Goal: Task Accomplishment & Management: Complete application form

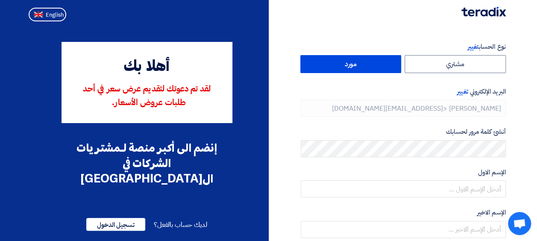
type input "[PHONE_NUMBER]"
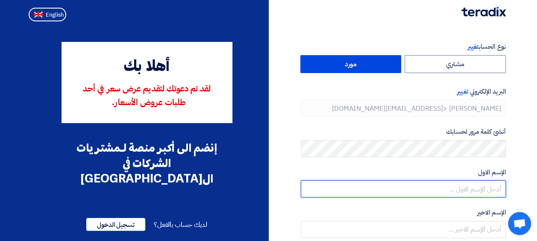
click at [411, 187] on input "text" at bounding box center [403, 188] width 205 height 17
type input "abd"
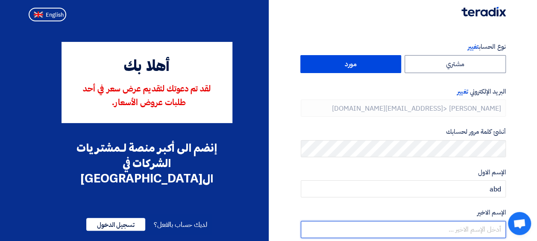
click at [429, 227] on input "text" at bounding box center [403, 229] width 205 height 17
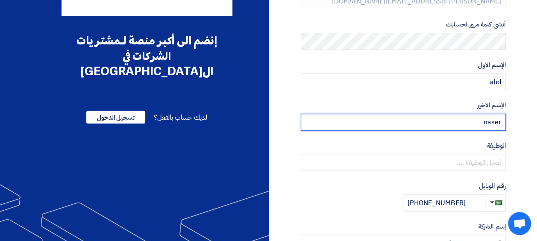
scroll to position [120, 0]
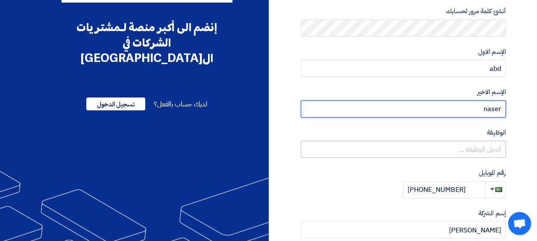
type input "naser"
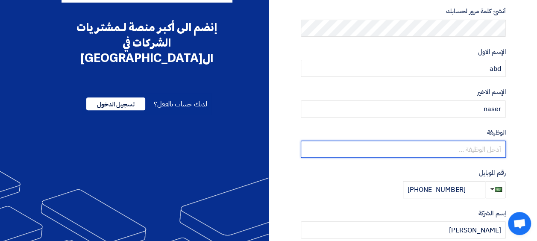
click at [488, 143] on input "text" at bounding box center [403, 148] width 205 height 17
type input "s"
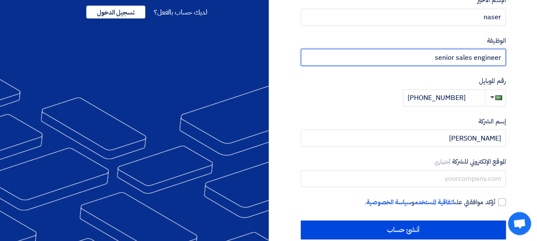
scroll to position [227, 0]
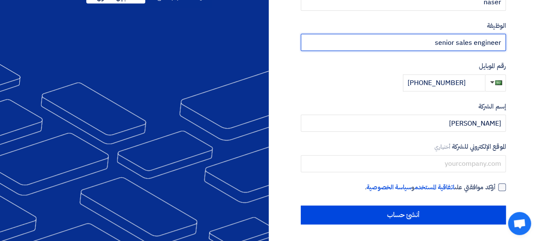
type input "senior sales engineer"
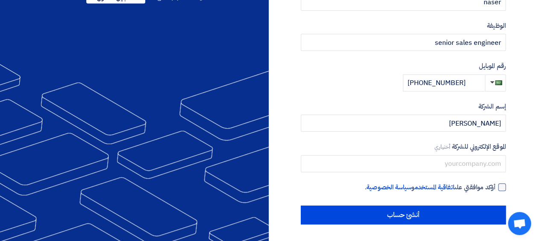
click at [500, 184] on div at bounding box center [502, 187] width 8 height 8
click at [495, 184] on input "أؤكد موافقتي على اتفاقية المستخدم و سياسة الخصوصية ." at bounding box center [392, 190] width 205 height 17
checkbox input "true"
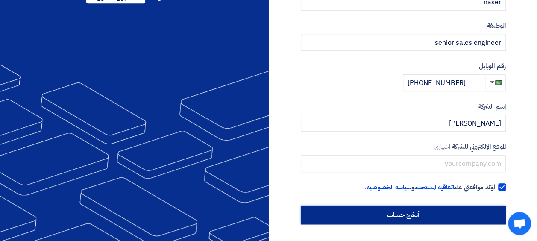
click at [402, 214] on input "أنشئ حساب" at bounding box center [403, 214] width 205 height 19
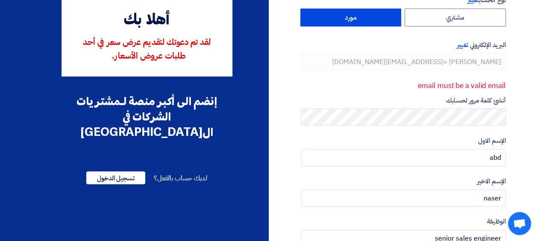
scroll to position [46, 0]
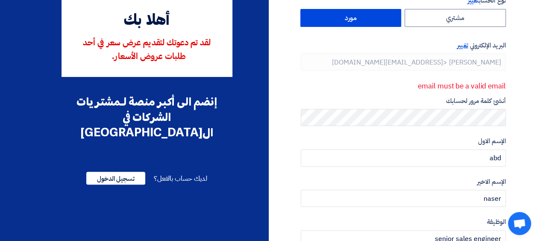
click at [463, 44] on span "تغيير" at bounding box center [462, 45] width 11 height 9
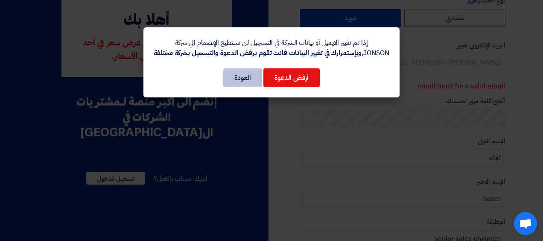
click at [237, 85] on button "العودة" at bounding box center [242, 77] width 39 height 19
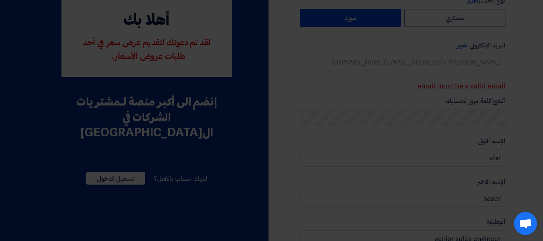
click at [237, 76] on div "إذا تم تغيير الايميل أو بيانات الشركة في التسجيل لن تستطيع الإنضمام الي شركة JO…" at bounding box center [271, 41] width 256 height 70
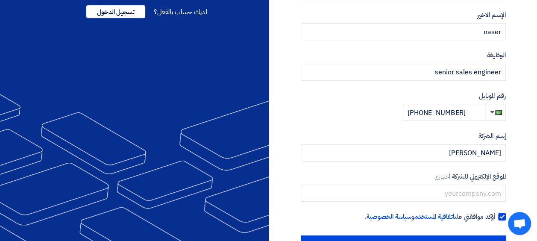
scroll to position [243, 0]
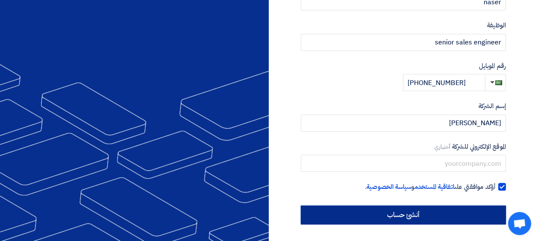
click at [414, 211] on input "أنشئ حساب" at bounding box center [403, 214] width 205 height 19
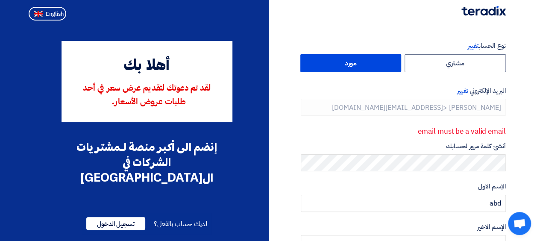
scroll to position [0, 0]
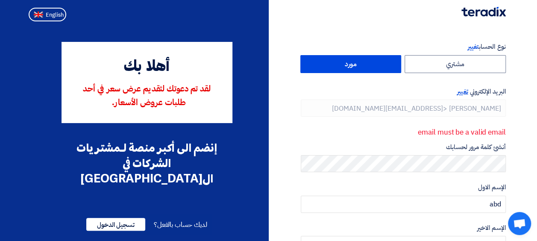
drag, startPoint x: 481, startPoint y: 106, endPoint x: 460, endPoint y: 91, distance: 26.0
click at [460, 91] on span "تغيير" at bounding box center [462, 91] width 11 height 9
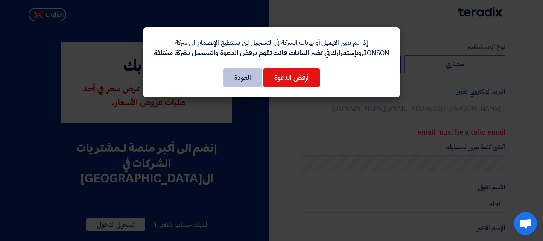
click at [254, 80] on button "العودة" at bounding box center [242, 77] width 39 height 19
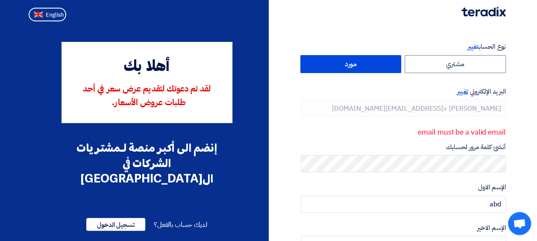
click at [460, 92] on span "تغيير" at bounding box center [462, 91] width 11 height 9
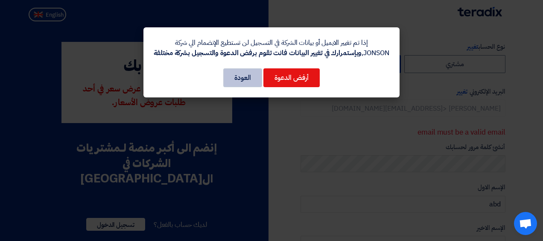
click at [236, 79] on button "العودة" at bounding box center [242, 77] width 39 height 19
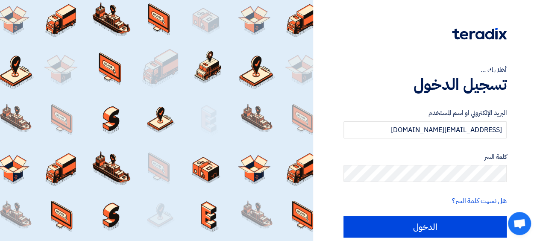
type input "abd.naser@jci.com"
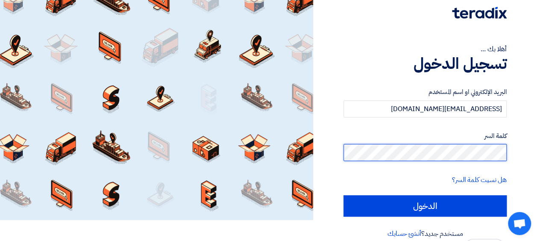
scroll to position [32, 0]
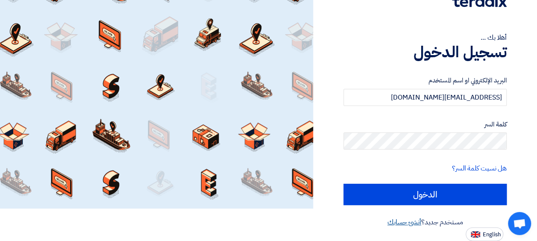
click at [407, 223] on link "أنشئ حسابك" at bounding box center [404, 222] width 34 height 10
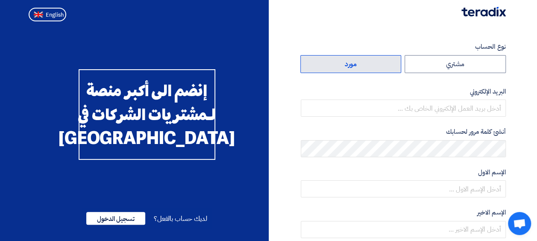
click at [354, 62] on label "مورد" at bounding box center [350, 64] width 101 height 18
click at [354, 62] on input "مورد" at bounding box center [351, 64] width 100 height 17
radio input "true"
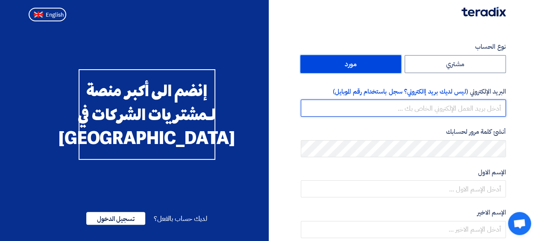
click at [478, 110] on input "email" at bounding box center [403, 107] width 205 height 17
type input "abd.naser@jci.com"
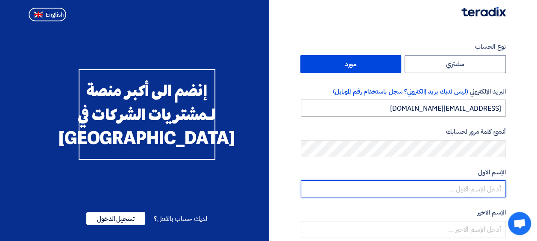
type input "Abd El rahman"
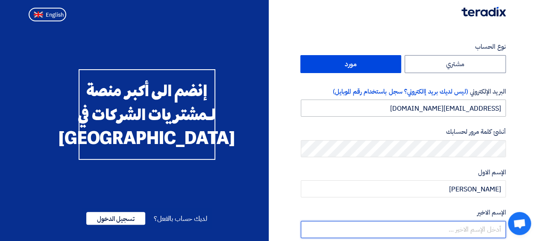
type input "Naser"
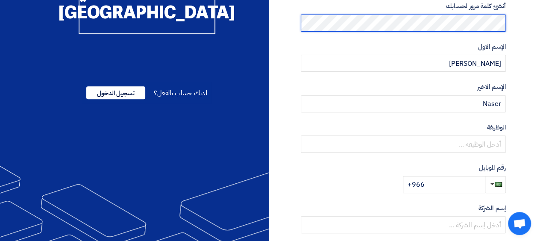
scroll to position [171, 0]
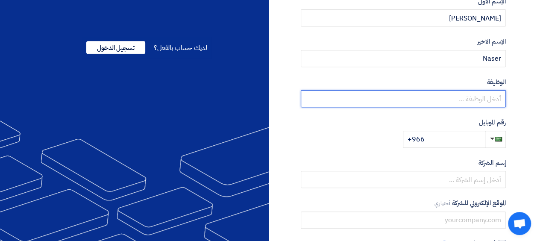
click at [482, 102] on input "text" at bounding box center [403, 98] width 205 height 17
type input "senior Salse Engineer"
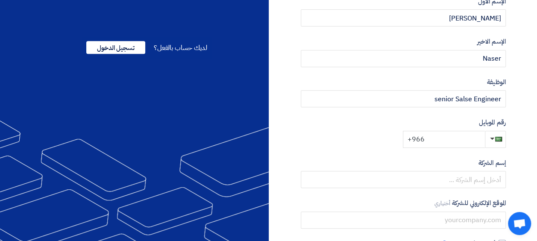
click at [466, 138] on input "+966" at bounding box center [444, 139] width 82 height 17
type input "+966 509643936"
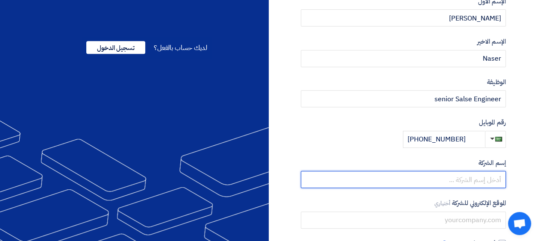
click at [478, 178] on input "text" at bounding box center [403, 179] width 205 height 17
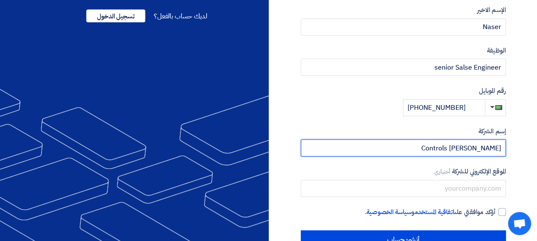
scroll to position [227, 0]
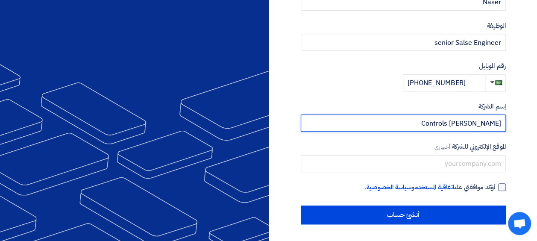
type input "Johnson Controls"
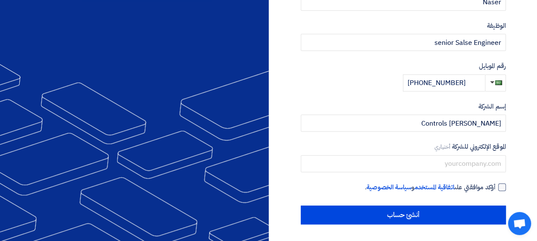
click at [503, 188] on div at bounding box center [502, 187] width 8 height 8
click at [495, 188] on input "أؤكد موافقتي على اتفاقية المستخدم و سياسة الخصوصية ." at bounding box center [392, 190] width 205 height 17
checkbox input "true"
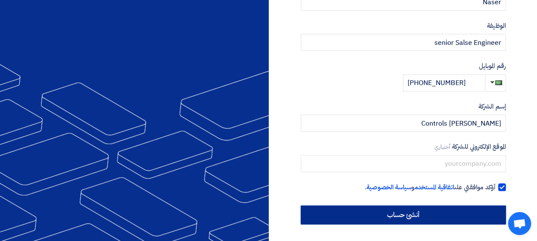
click at [462, 215] on input "أنشئ حساب" at bounding box center [403, 214] width 205 height 19
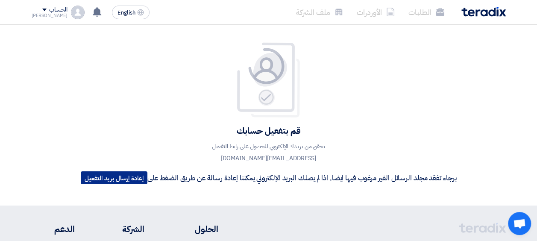
click at [111, 179] on button "إعادة إرسال بريد التفعيل" at bounding box center [114, 177] width 67 height 13
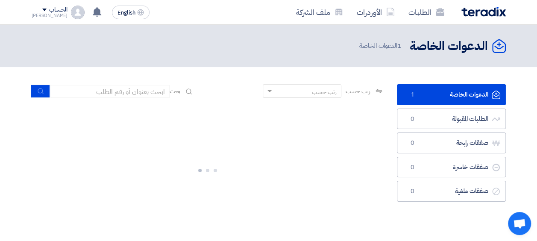
click at [449, 95] on link "الدعوات الخاصة الدعوات الخاصة 1" at bounding box center [451, 94] width 109 height 21
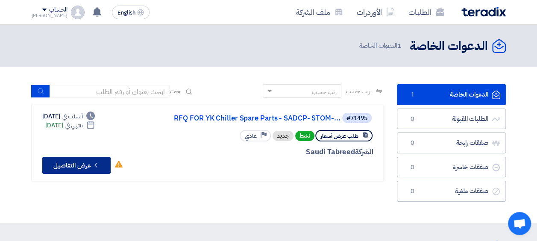
click at [74, 164] on button "Check details عرض التفاصيل" at bounding box center [76, 165] width 68 height 17
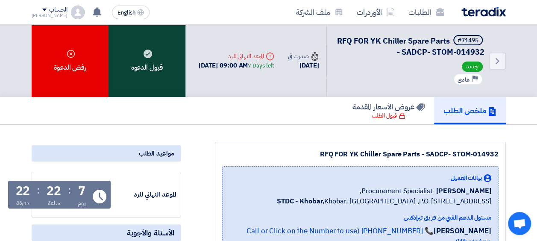
click at [160, 66] on div "قبول الدعوه" at bounding box center [146, 61] width 77 height 72
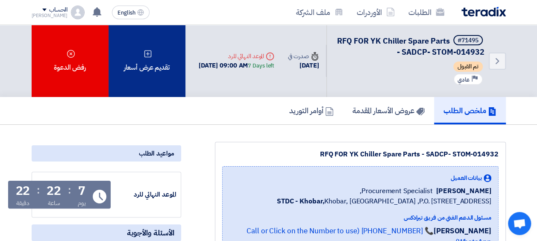
click at [156, 64] on div "تقديم عرض أسعار" at bounding box center [146, 61] width 77 height 72
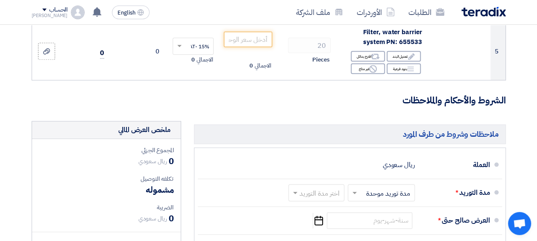
scroll to position [512, 0]
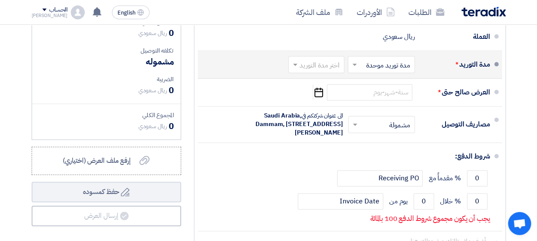
click at [352, 69] on span at bounding box center [353, 64] width 11 height 9
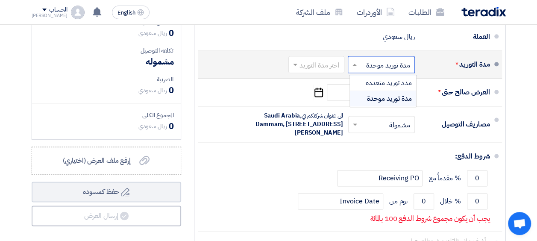
click at [352, 69] on span at bounding box center [353, 64] width 11 height 9
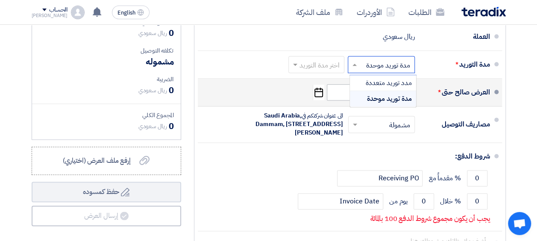
click at [397, 102] on span "مدة توريد موحدة" at bounding box center [389, 99] width 45 height 10
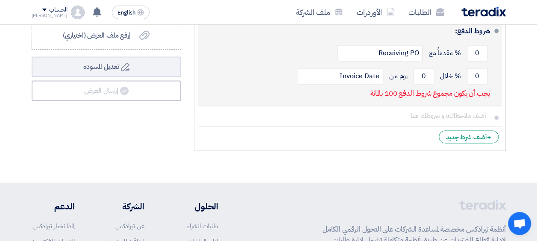
scroll to position [640, 0]
